Goal: Task Accomplishment & Management: Manage account settings

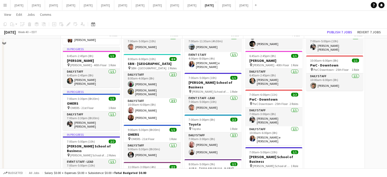
scroll to position [76, 0]
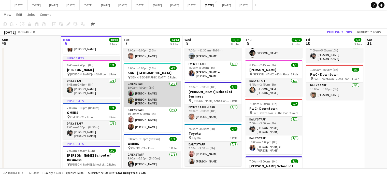
click at [165, 89] on app-card-role "Daily Staff [DATE] 8:00am-4:00pm (8h) [PERSON_NAME] [PERSON_NAME] [PERSON_NAME]" at bounding box center [152, 94] width 57 height 26
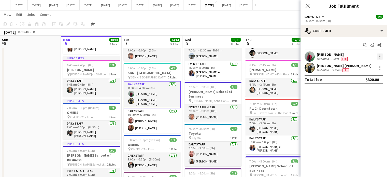
click at [379, 57] on div at bounding box center [379, 56] width 6 height 6
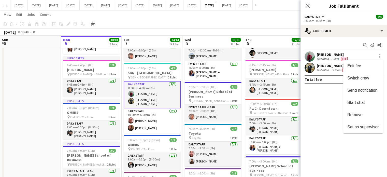
click at [361, 114] on span "Remove" at bounding box center [354, 114] width 15 height 4
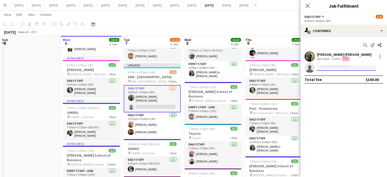
click at [343, 70] on body "Menu Boards Boards Boards All jobs Status Workforce Workforce My Workforce Recr…" at bounding box center [193, 168] width 387 height 488
click at [341, 69] on input at bounding box center [345, 68] width 59 height 6
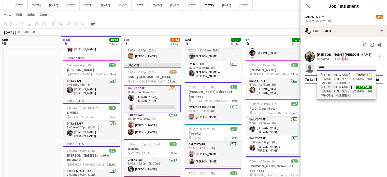
type input "*****"
click at [341, 87] on span "[PERSON_NAME] [PERSON_NAME]" at bounding box center [338, 87] width 35 height 4
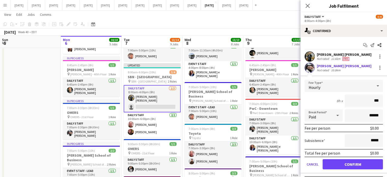
type input "**"
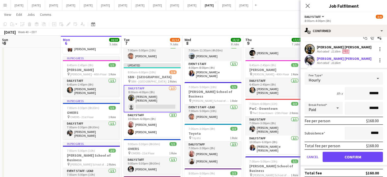
scroll to position [11, 0]
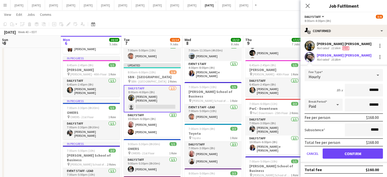
type input "******"
click at [356, 150] on button "Confirm" at bounding box center [352, 153] width 60 height 10
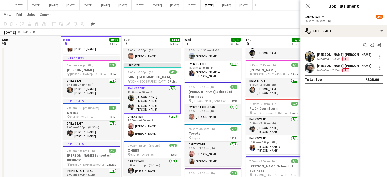
scroll to position [0, 0]
click at [305, 5] on icon "Close pop-in" at bounding box center [307, 6] width 4 height 4
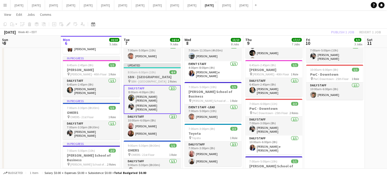
click at [148, 70] on span "8:00am-6:00pm (10h)" at bounding box center [142, 72] width 28 height 4
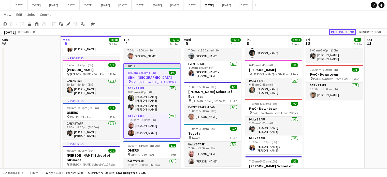
click at [347, 31] on button "Publish 1 job" at bounding box center [342, 32] width 27 height 7
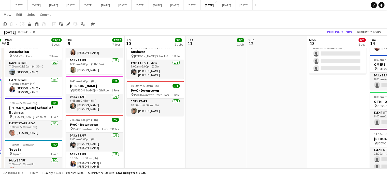
scroll to position [0, 130]
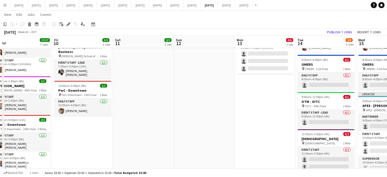
drag, startPoint x: 338, startPoint y: 130, endPoint x: 86, endPoint y: 139, distance: 251.6
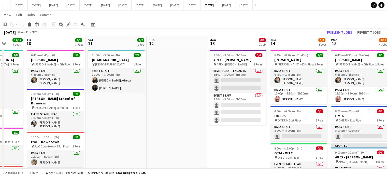
scroll to position [0, 133]
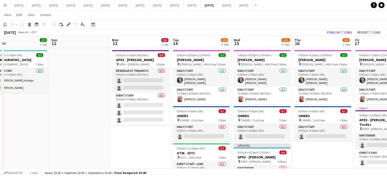
drag, startPoint x: 230, startPoint y: 146, endPoint x: 106, endPoint y: 146, distance: 124.1
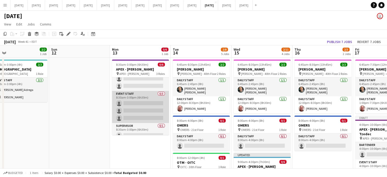
scroll to position [16, 0]
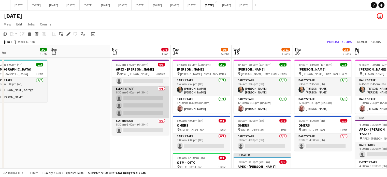
click at [152, 90] on app-card-role "Event Staff 0/3 8:30am-3:00pm (6h30m) single-neutral-actions single-neutral-act…" at bounding box center [140, 102] width 57 height 32
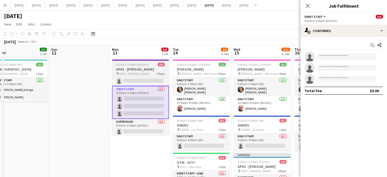
click at [143, 68] on h3 "APEX - [PERSON_NAME]" at bounding box center [140, 69] width 57 height 5
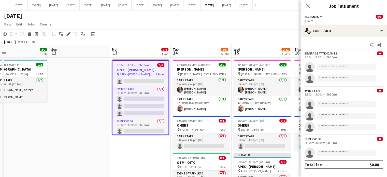
drag, startPoint x: 70, startPoint y: 33, endPoint x: 71, endPoint y: 35, distance: 2.7
click at [70, 33] on icon "Edit" at bounding box center [68, 34] width 4 height 4
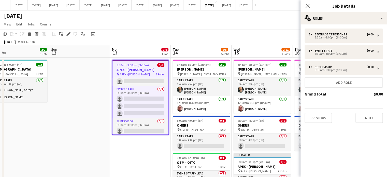
click at [362, 106] on div "2 x Beverage Attendants $0.00 8:30am-3:00pm (6h30m) 3 x Event Staff $0.00 8:30a…" at bounding box center [343, 75] width 86 height 94
click at [362, 111] on div "Previous Next" at bounding box center [343, 115] width 78 height 14
click at [363, 113] on button "Next" at bounding box center [368, 118] width 27 height 10
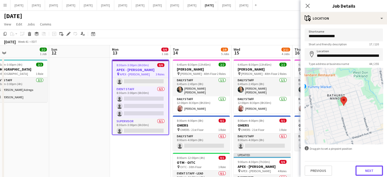
click at [369, 171] on button "Next" at bounding box center [368, 170] width 27 height 10
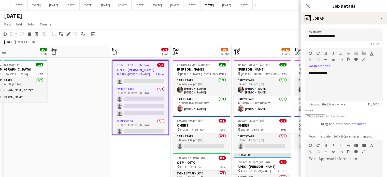
click at [346, 88] on div "**********" at bounding box center [341, 86] width 74 height 31
drag, startPoint x: 343, startPoint y: 87, endPoint x: 326, endPoint y: 88, distance: 16.5
click at [326, 88] on div "**********" at bounding box center [341, 88] width 66 height 5
click at [350, 93] on div "*********" at bounding box center [341, 93] width 66 height 5
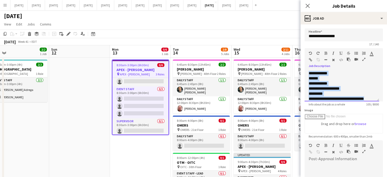
scroll to position [4, 0]
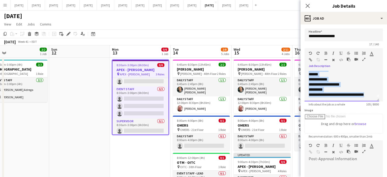
drag, startPoint x: 309, startPoint y: 73, endPoint x: 376, endPoint y: 97, distance: 71.9
click at [377, 97] on div "**********" at bounding box center [341, 86] width 74 height 31
click at [325, 53] on icon "button" at bounding box center [325, 53] width 3 height 4
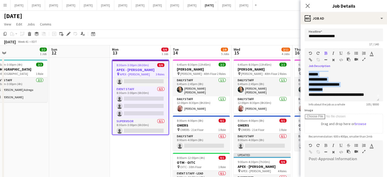
click at [333, 52] on icon "button" at bounding box center [333, 53] width 2 height 4
click at [338, 73] on div "******" at bounding box center [339, 74] width 63 height 5
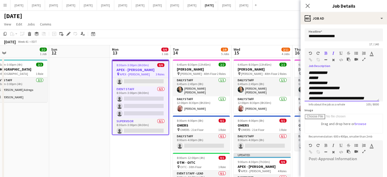
scroll to position [0, 0]
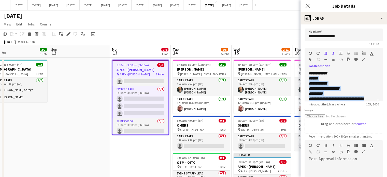
drag, startPoint x: 310, startPoint y: 79, endPoint x: 369, endPoint y: 97, distance: 62.0
click at [369, 97] on div "**********" at bounding box center [341, 86] width 74 height 31
click at [324, 52] on icon "button" at bounding box center [325, 53] width 3 height 4
click at [356, 53] on icon "button" at bounding box center [356, 53] width 4 height 4
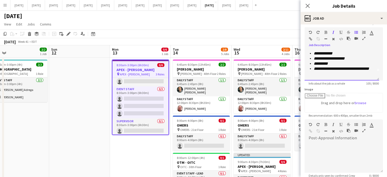
scroll to position [51, 0]
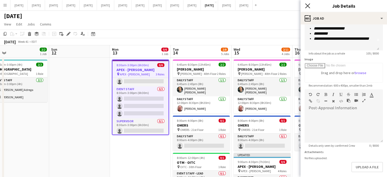
click at [306, 5] on icon at bounding box center [307, 5] width 5 height 5
